Goal: Task Accomplishment & Management: Manage account settings

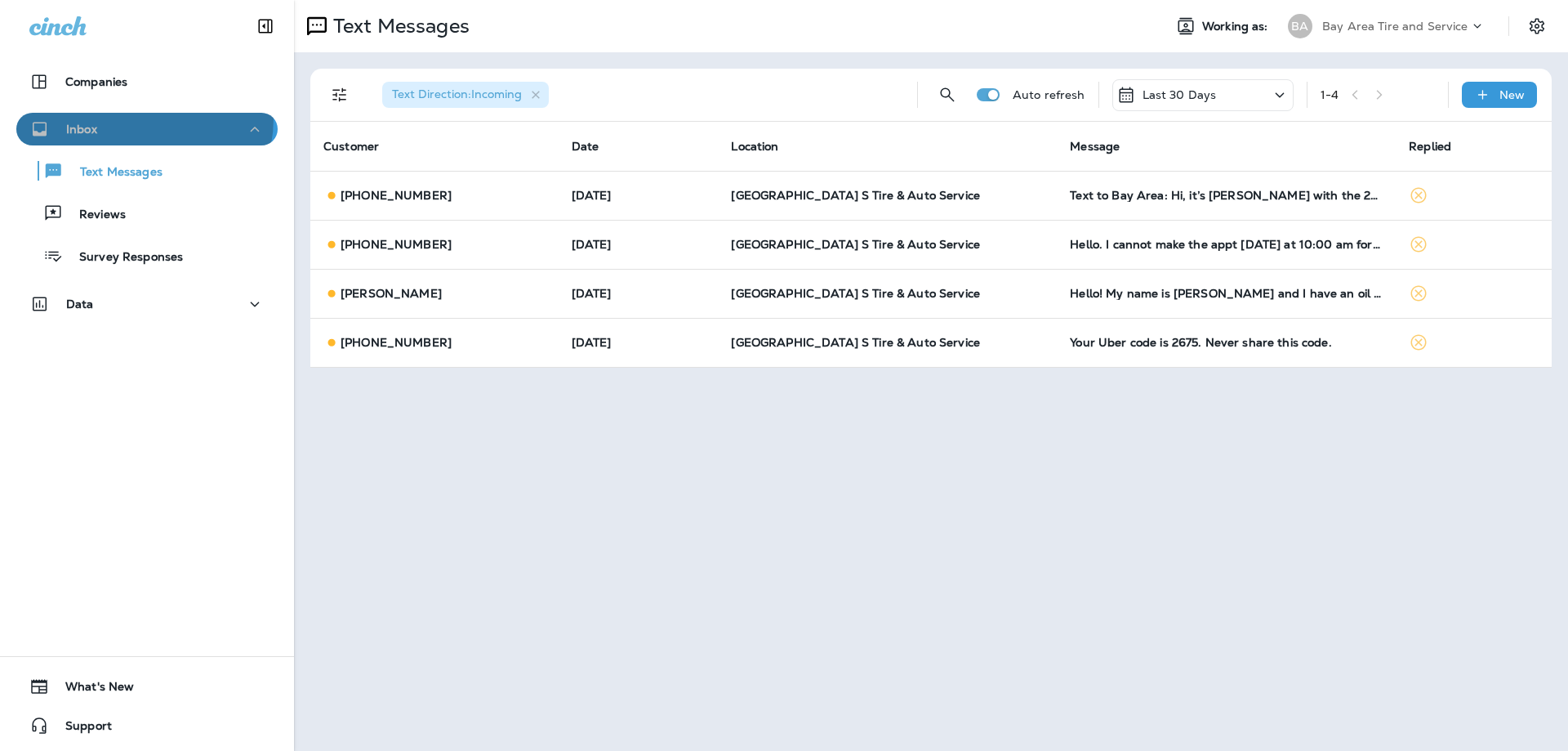
click at [132, 117] on button "Inbox" at bounding box center [147, 129] width 261 height 32
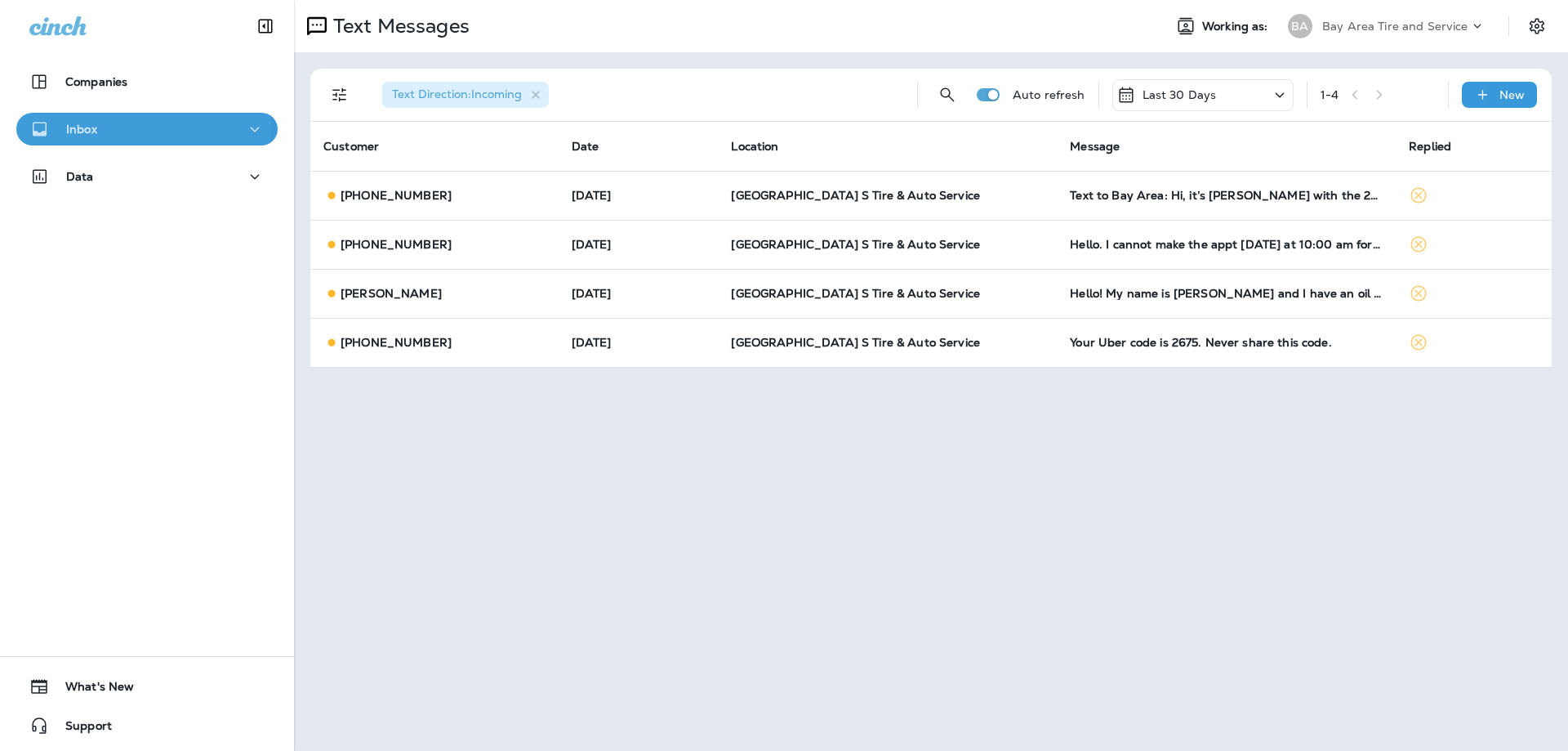
click at [89, 131] on p "Inbox" at bounding box center [81, 129] width 31 height 13
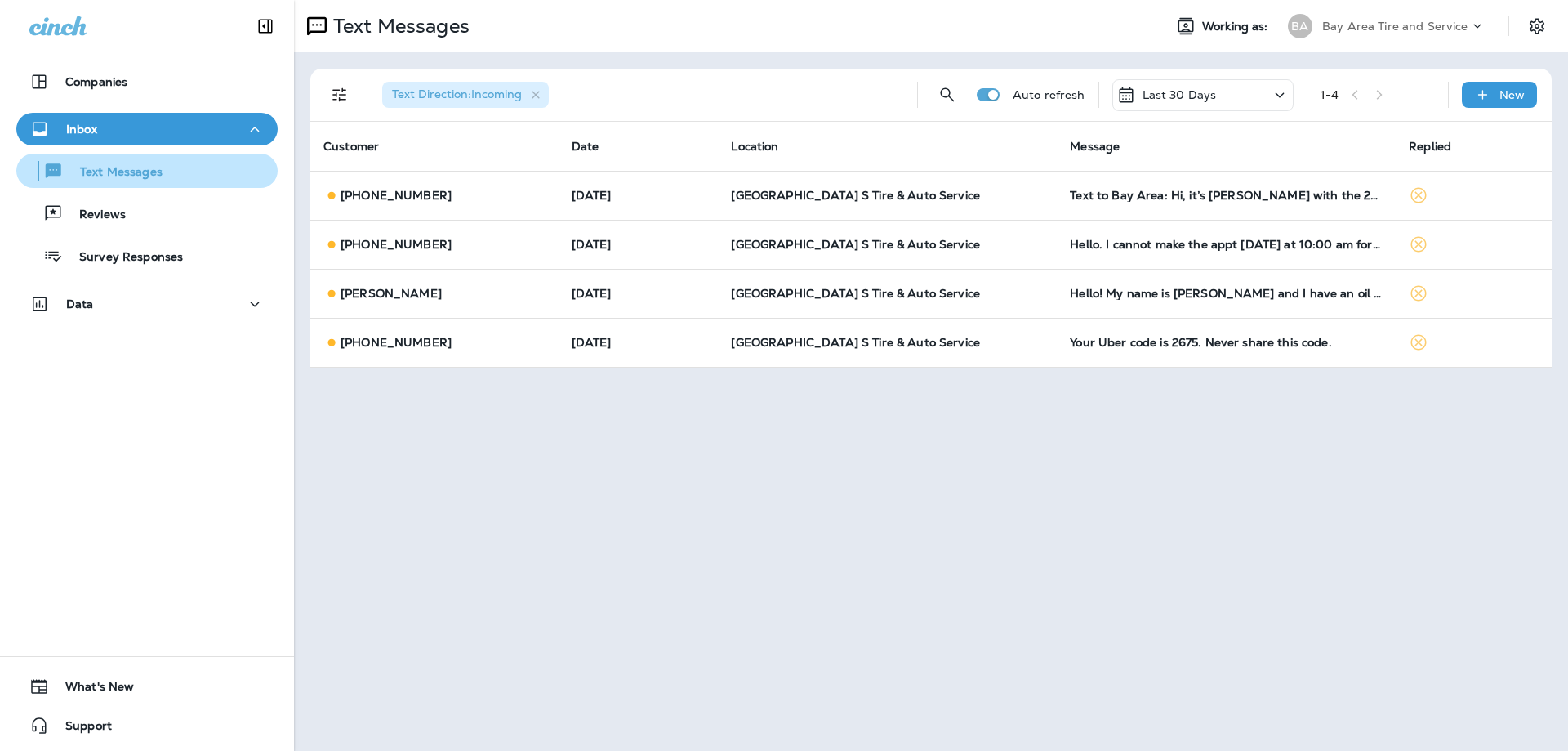
click at [83, 166] on p "Text Messages" at bounding box center [113, 173] width 99 height 16
click at [96, 174] on p "Text Messages" at bounding box center [113, 173] width 99 height 16
